Goal: Information Seeking & Learning: Learn about a topic

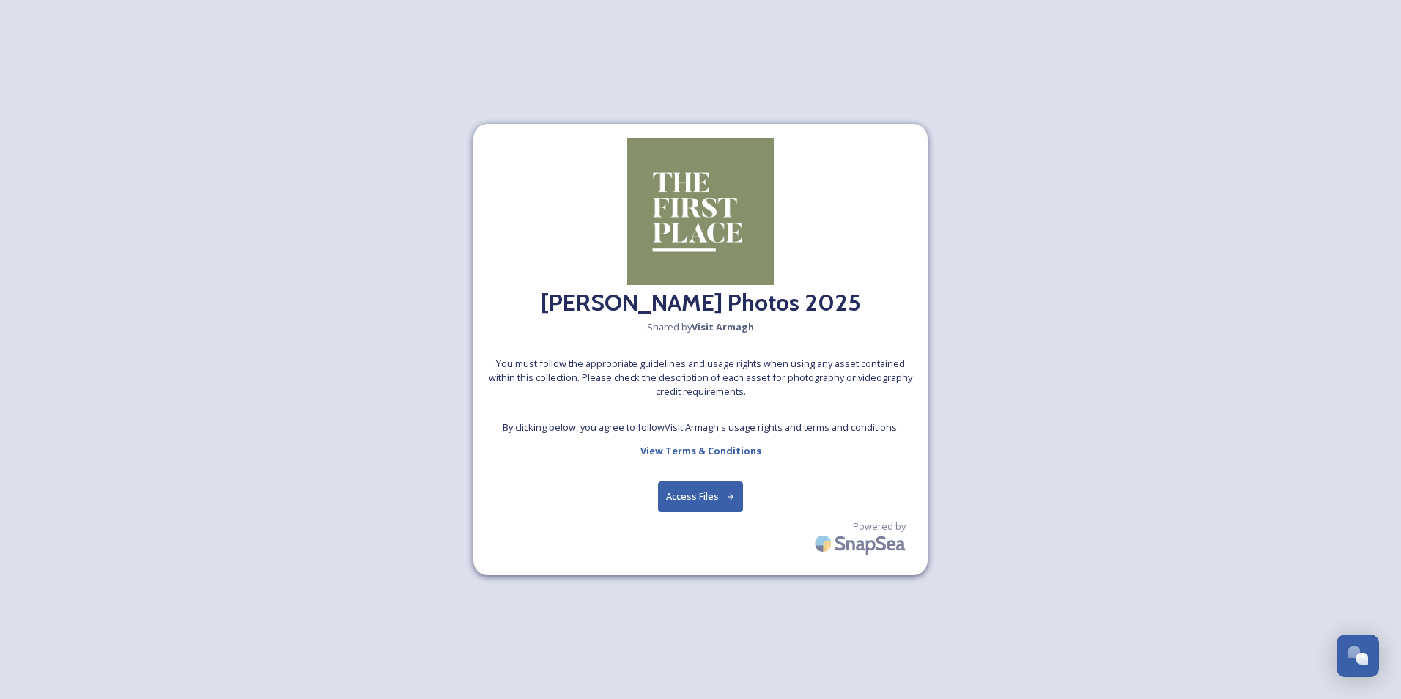
click at [704, 481] on button "Access Files" at bounding box center [701, 496] width 86 height 30
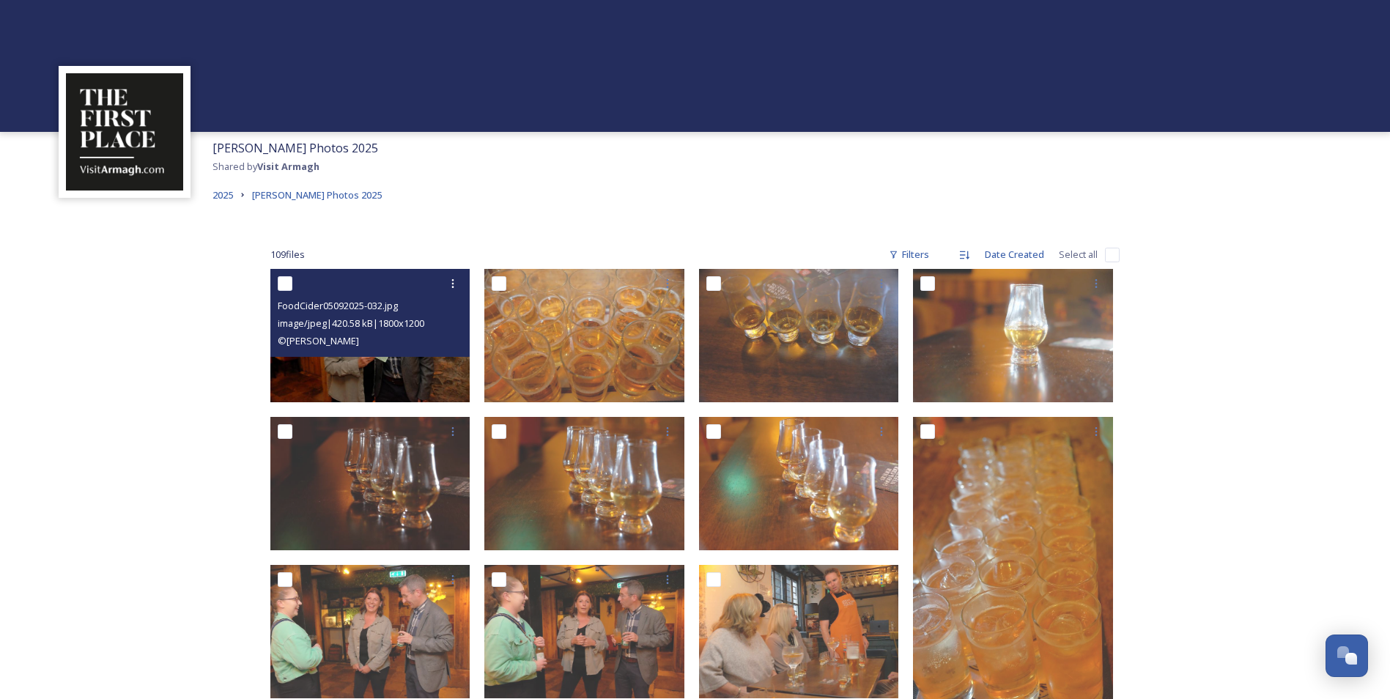
click at [389, 363] on img at bounding box center [370, 335] width 200 height 133
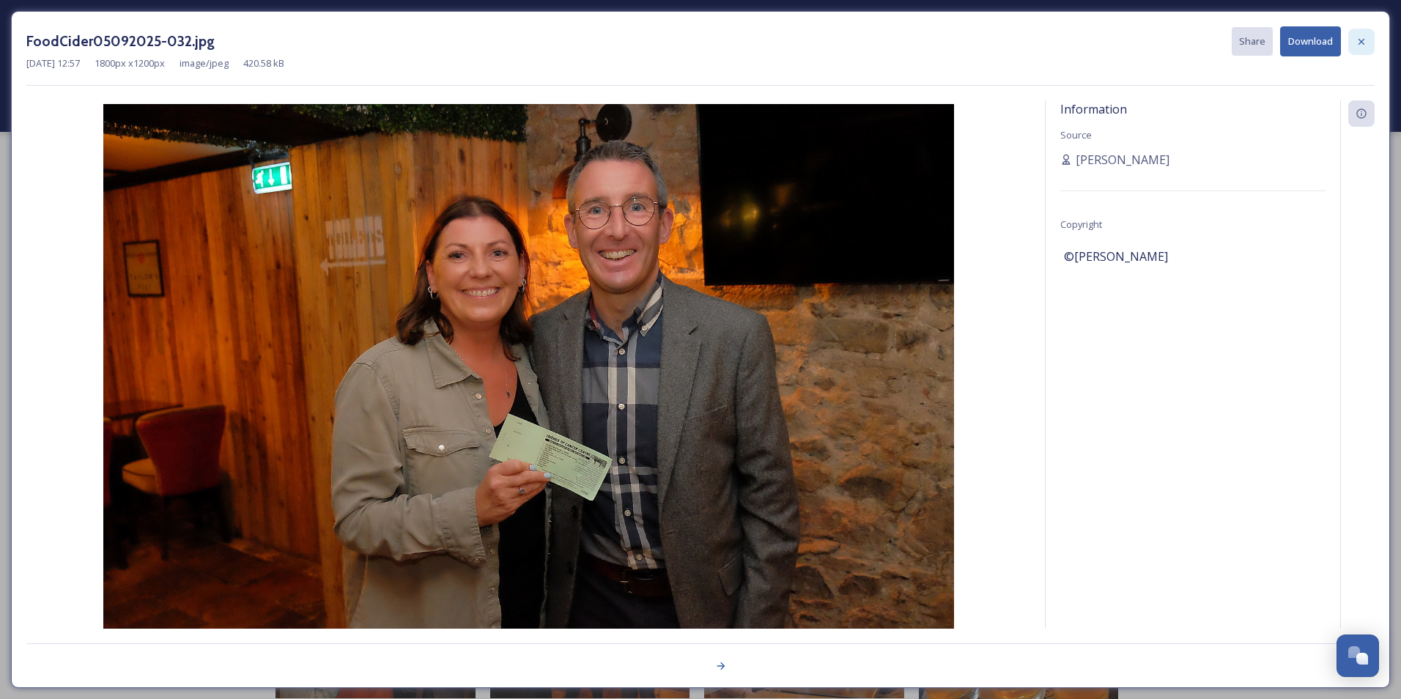
click at [1359, 37] on icon at bounding box center [1361, 42] width 12 height 12
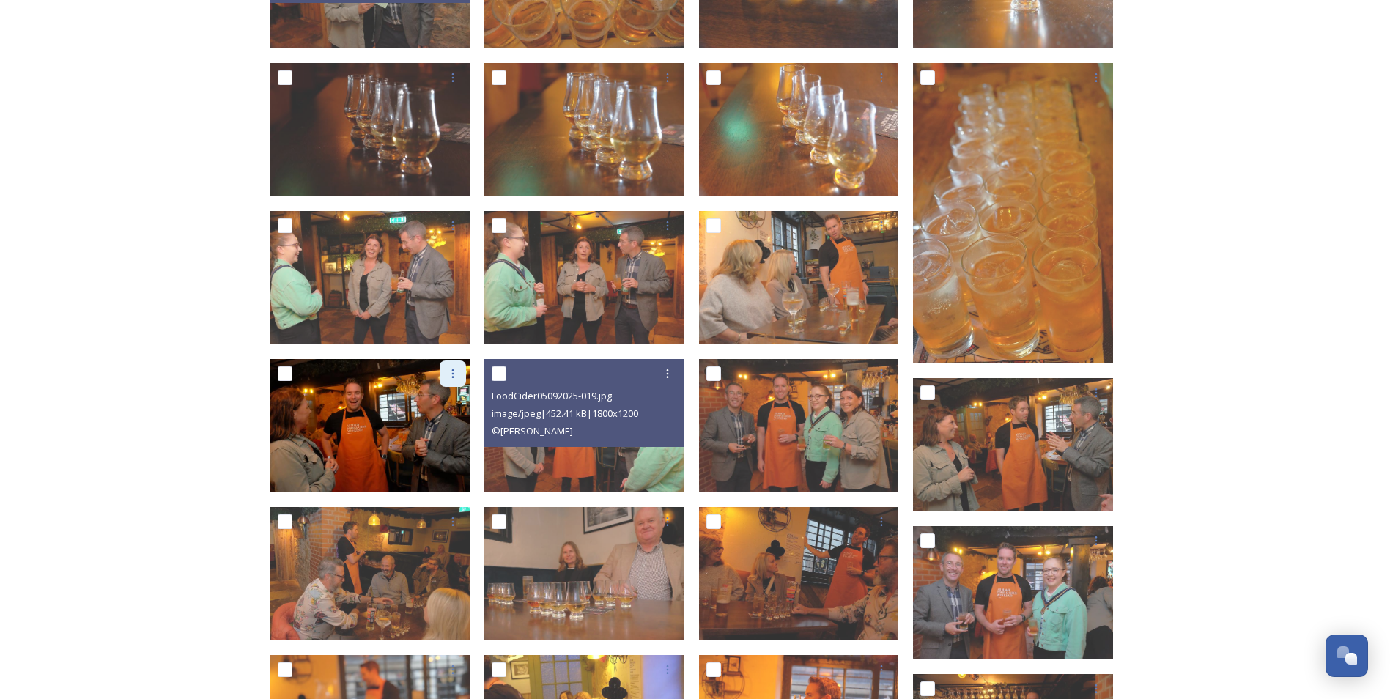
scroll to position [366, 0]
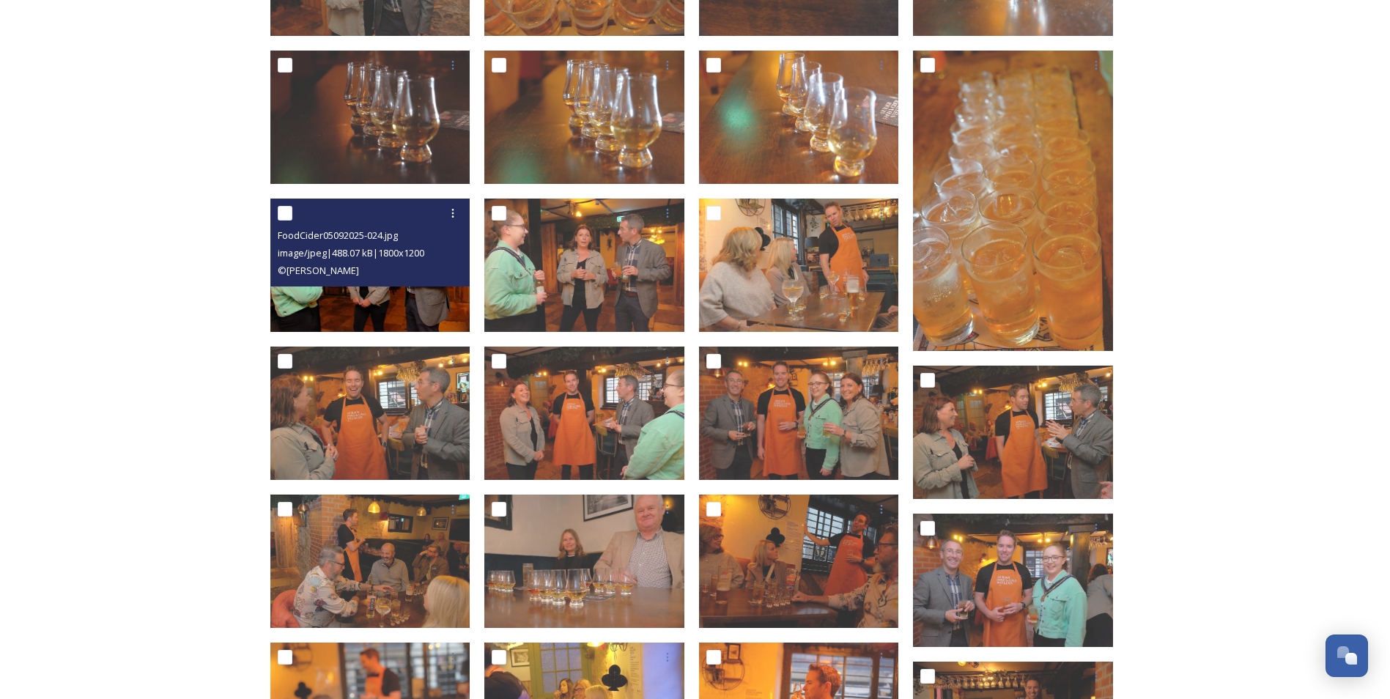
click at [381, 264] on div "© [PERSON_NAME]" at bounding box center [372, 271] width 189 height 18
click at [387, 299] on img at bounding box center [370, 265] width 200 height 133
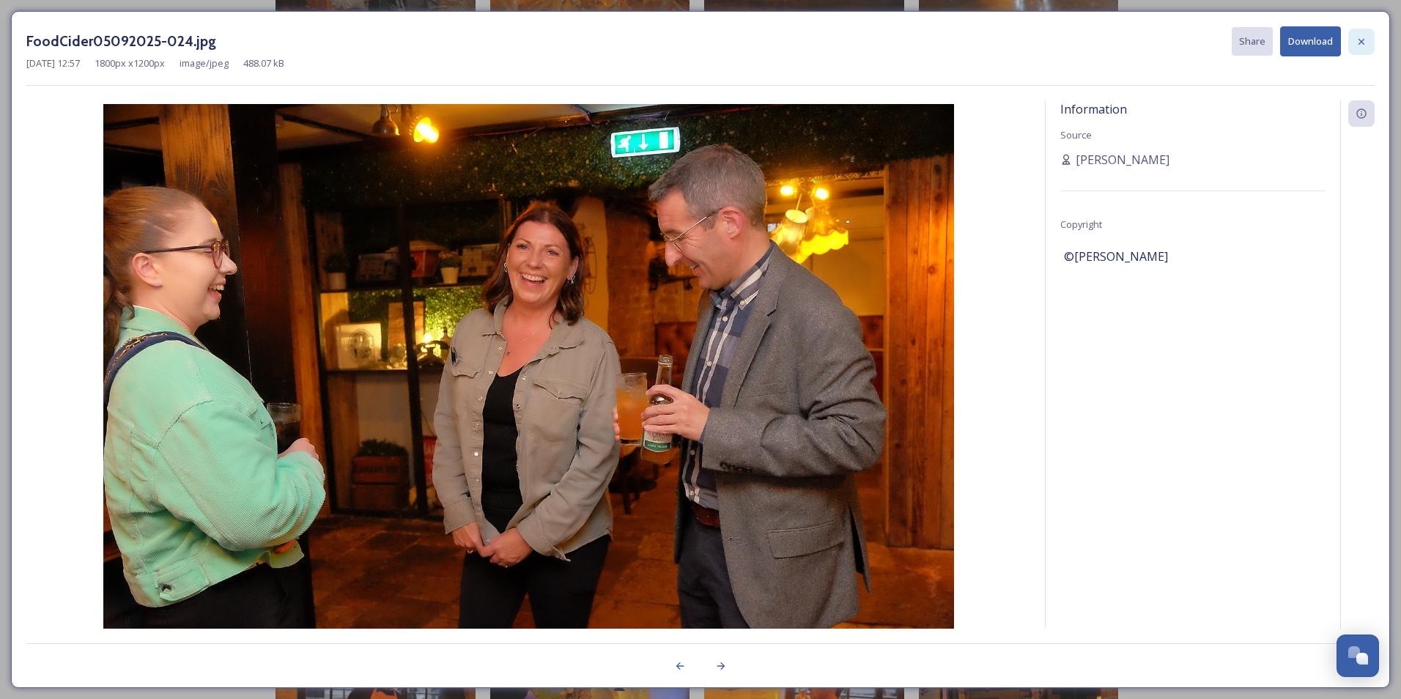
click at [1363, 40] on icon at bounding box center [1361, 42] width 12 height 12
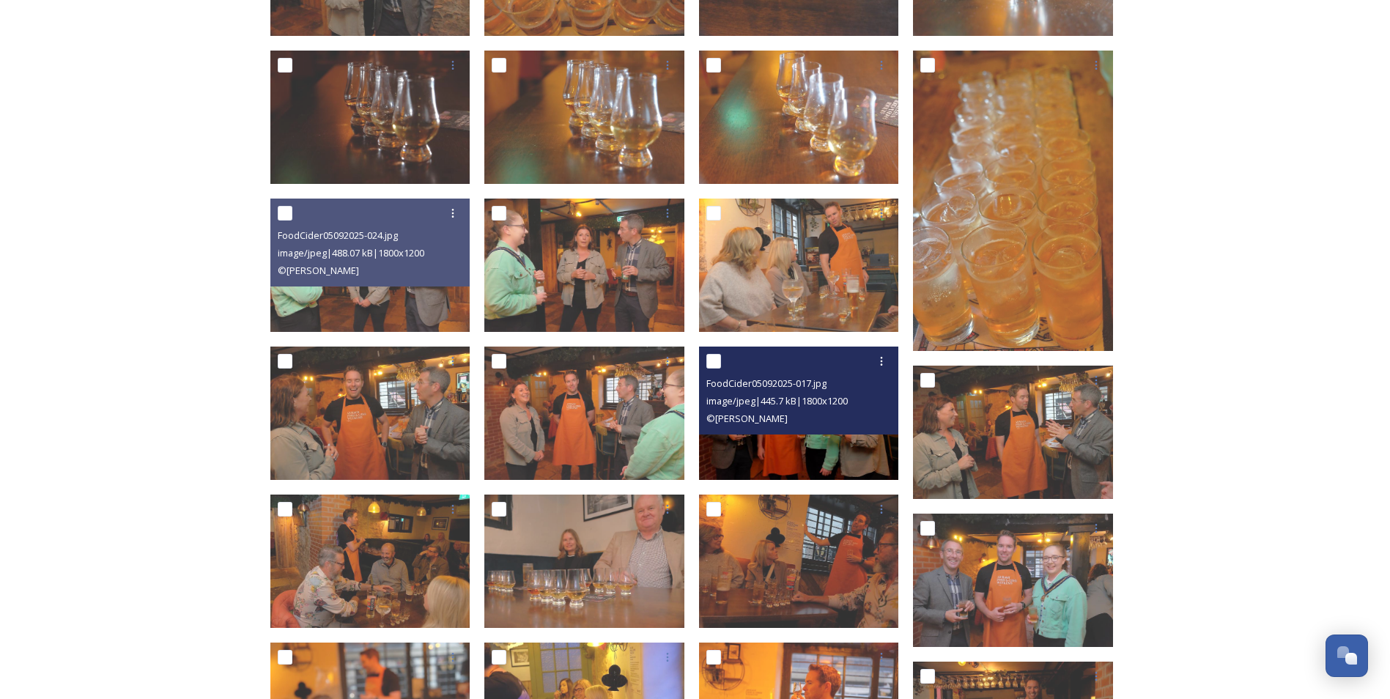
click at [767, 446] on img at bounding box center [799, 413] width 200 height 133
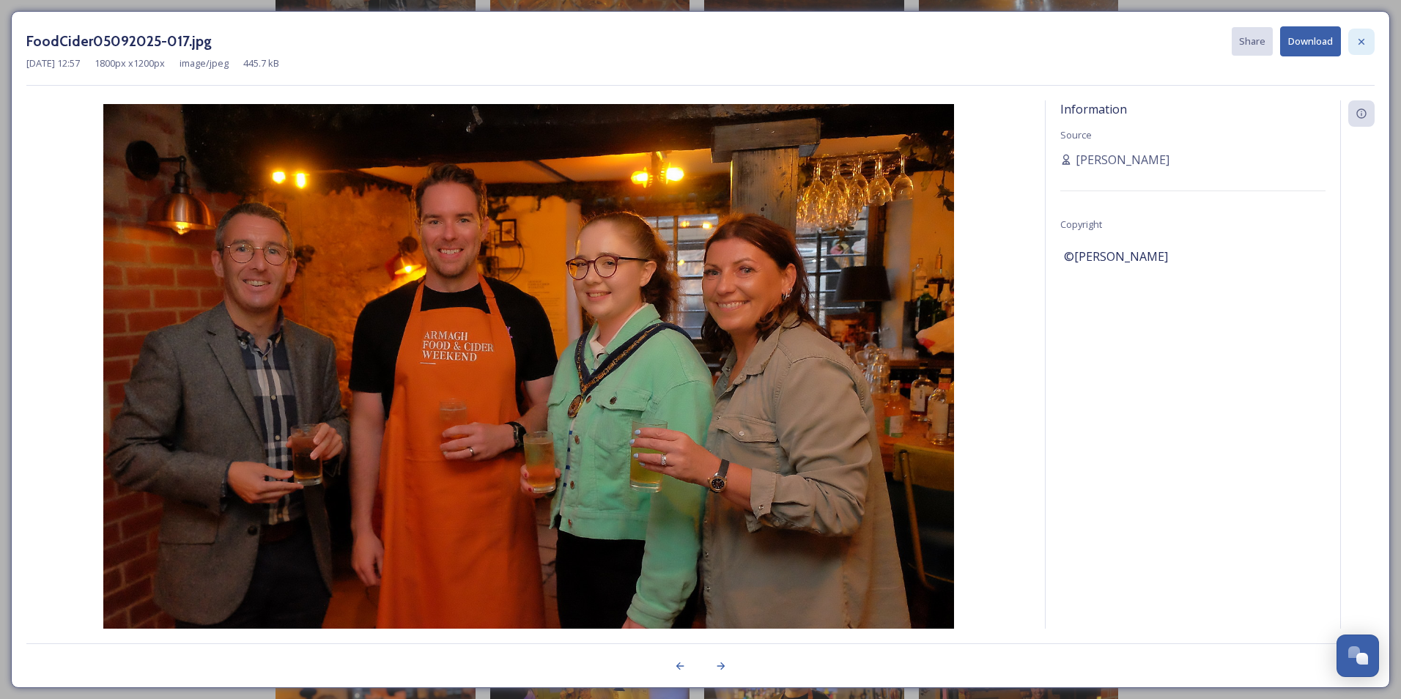
click at [1359, 39] on icon at bounding box center [1361, 41] width 6 height 6
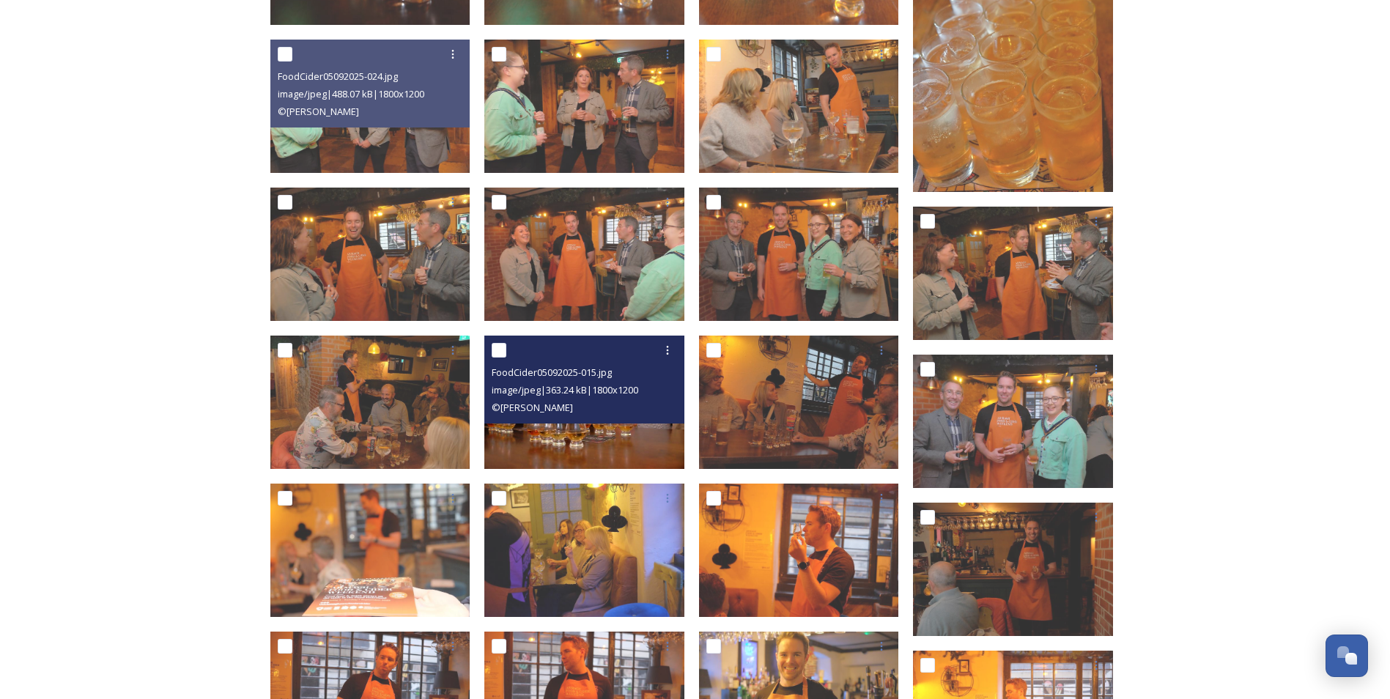
scroll to position [513, 0]
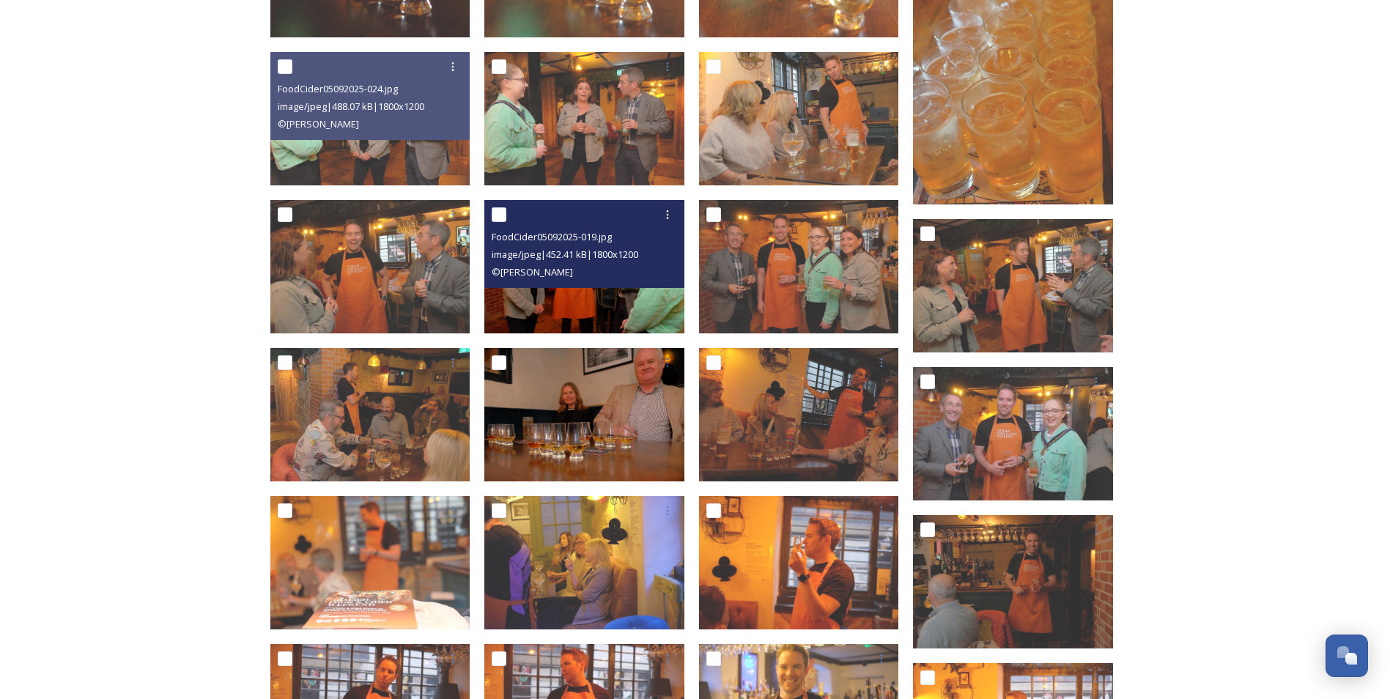
click at [588, 295] on img at bounding box center [584, 266] width 200 height 133
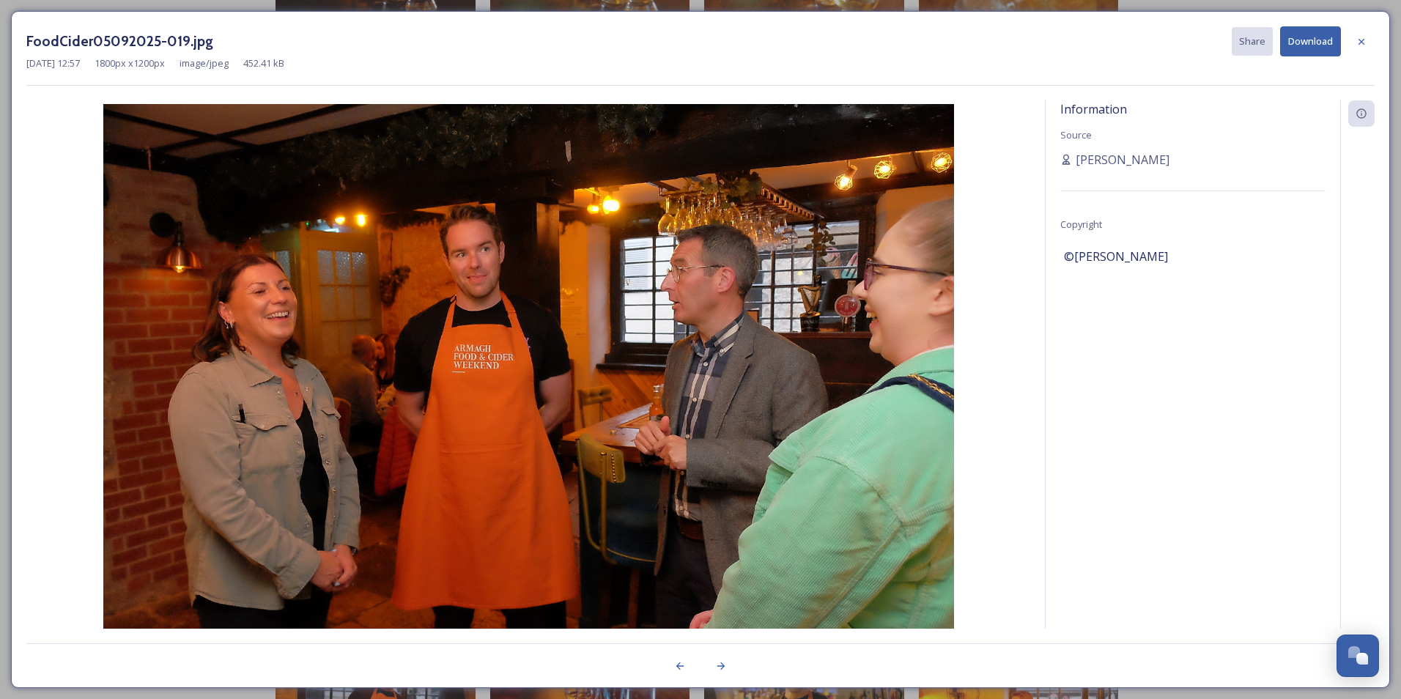
drag, startPoint x: 1359, startPoint y: 41, endPoint x: 1326, endPoint y: 23, distance: 37.4
click at [1357, 41] on icon at bounding box center [1361, 42] width 12 height 12
